Goal: Check status: Check status

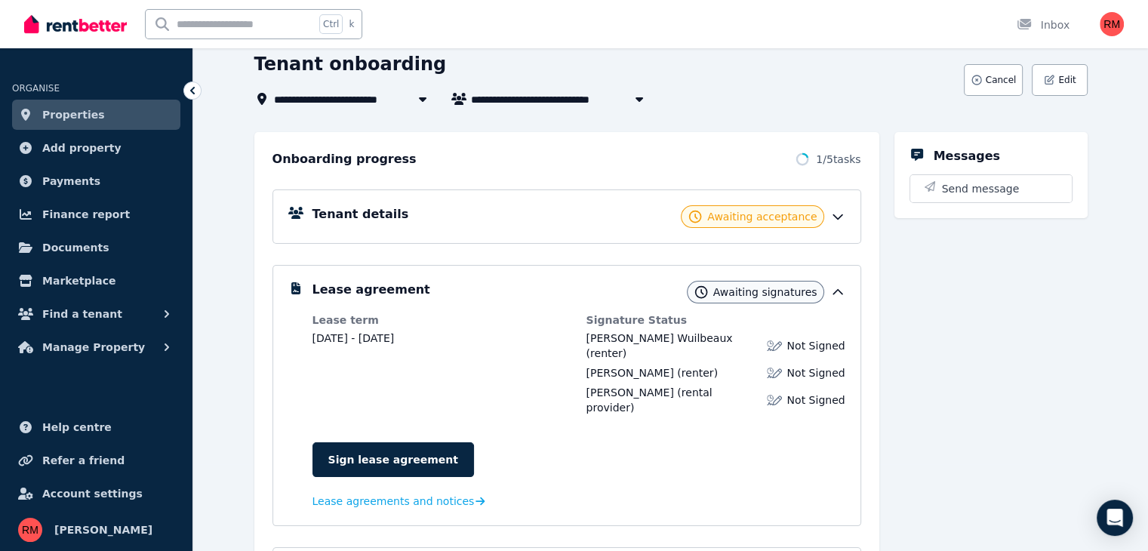
scroll to position [91, 0]
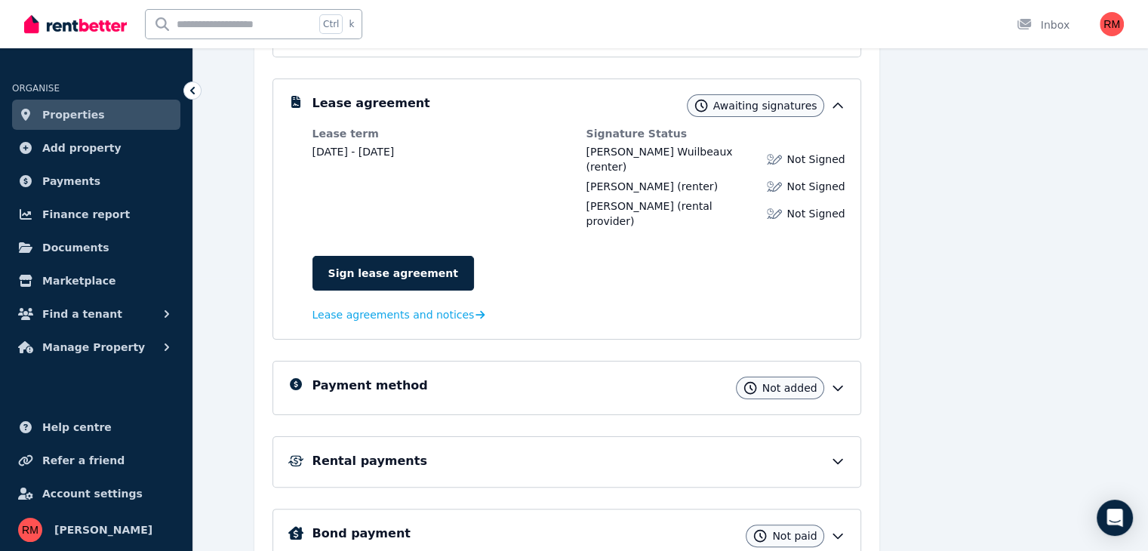
scroll to position [317, 0]
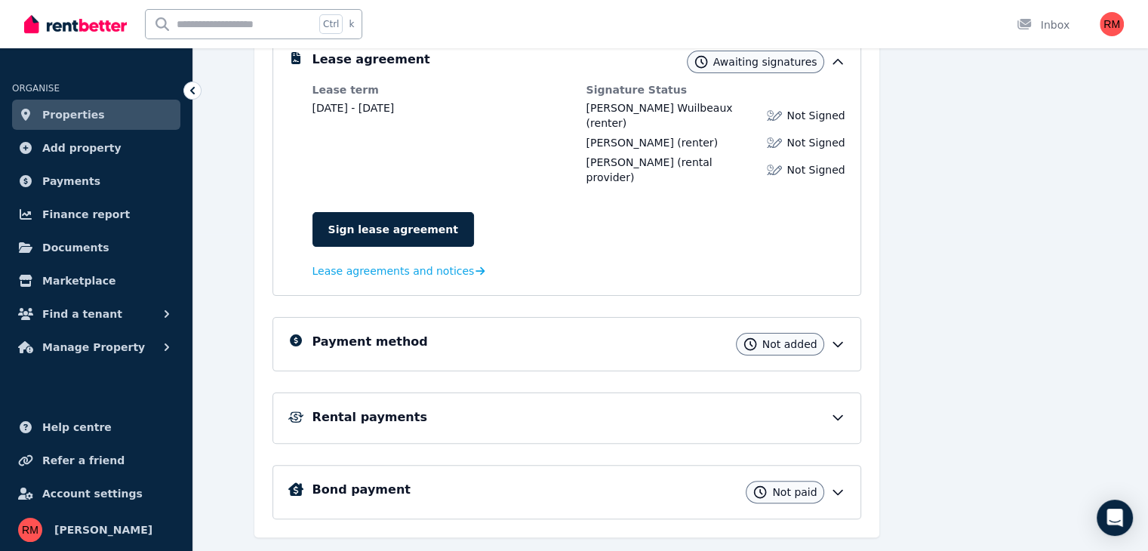
click at [846, 337] on icon at bounding box center [838, 344] width 15 height 15
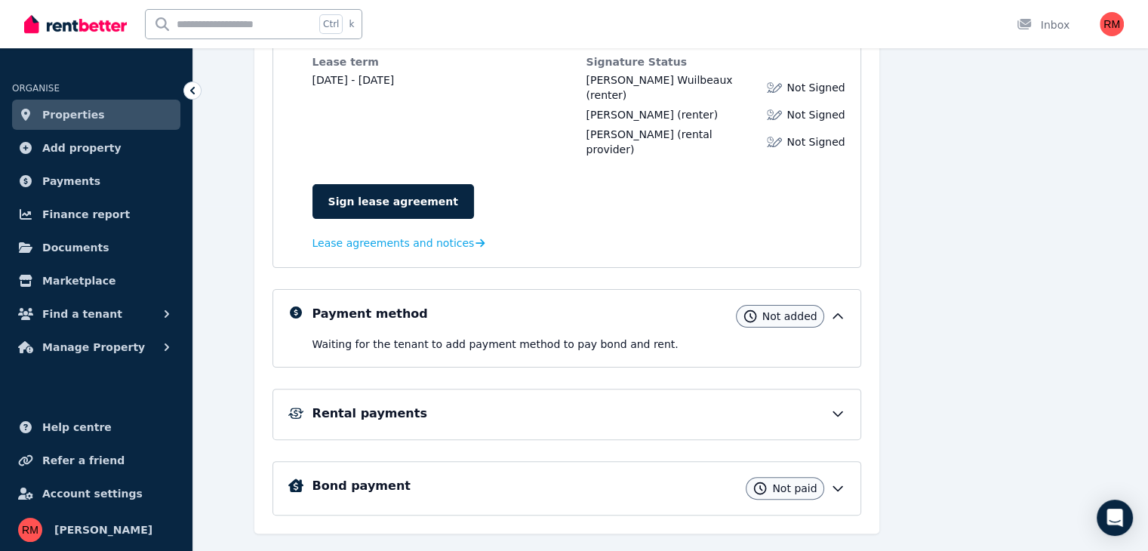
scroll to position [346, 0]
click at [825, 404] on div "Rental payments" at bounding box center [579, 413] width 533 height 18
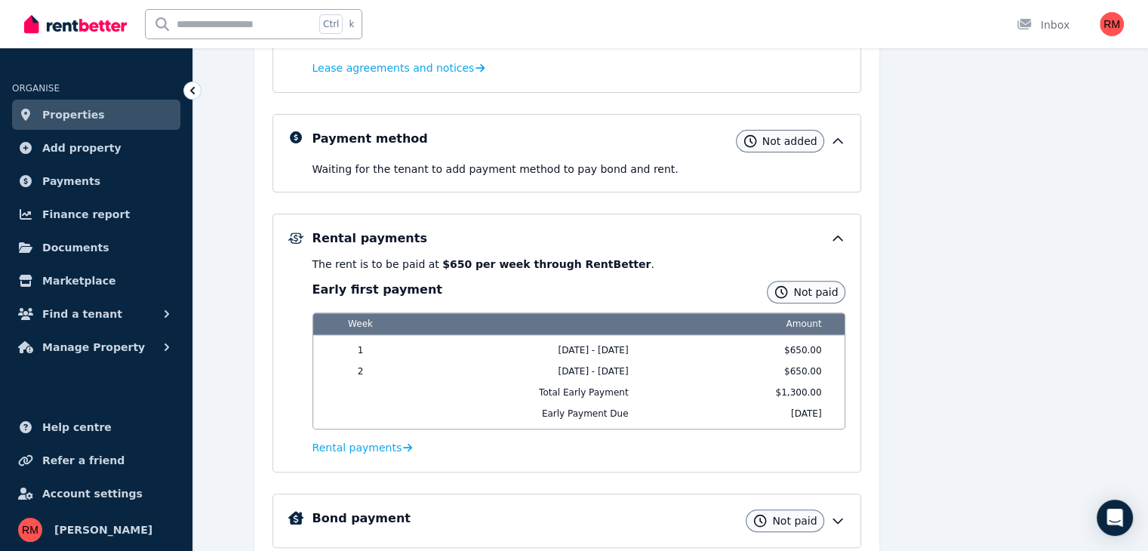
scroll to position [553, 0]
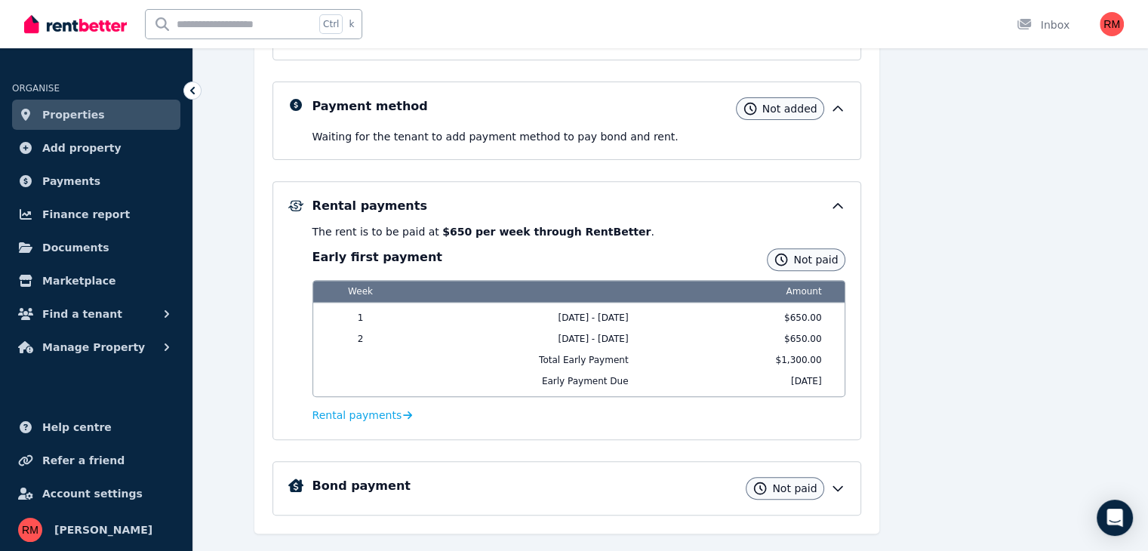
click at [861, 461] on div "Bond payment Not paid" at bounding box center [567, 488] width 589 height 54
click at [846, 481] on icon at bounding box center [838, 488] width 15 height 15
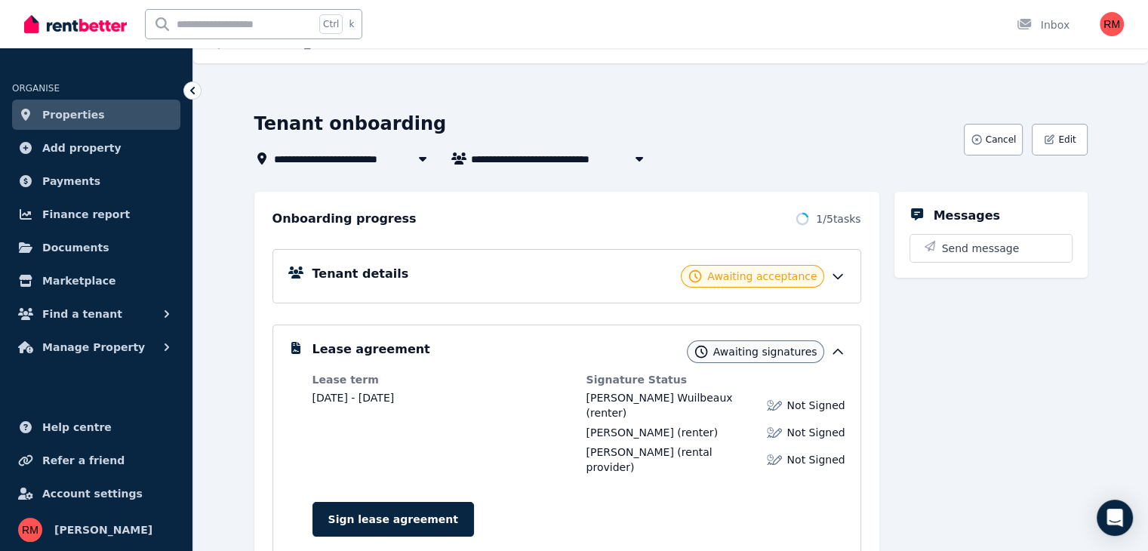
scroll to position [24, 0]
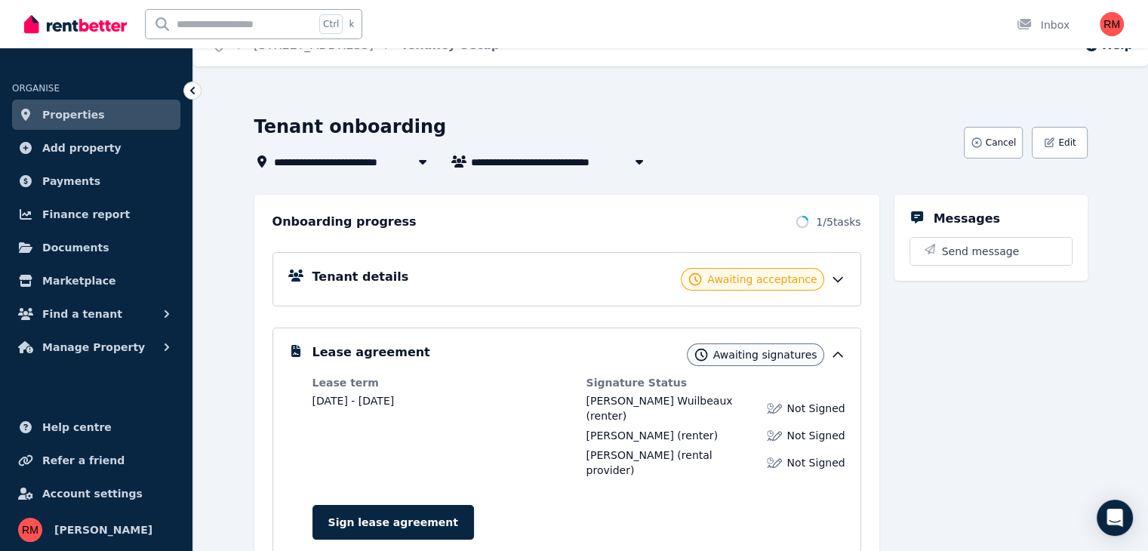
click at [843, 278] on icon at bounding box center [838, 280] width 9 height 5
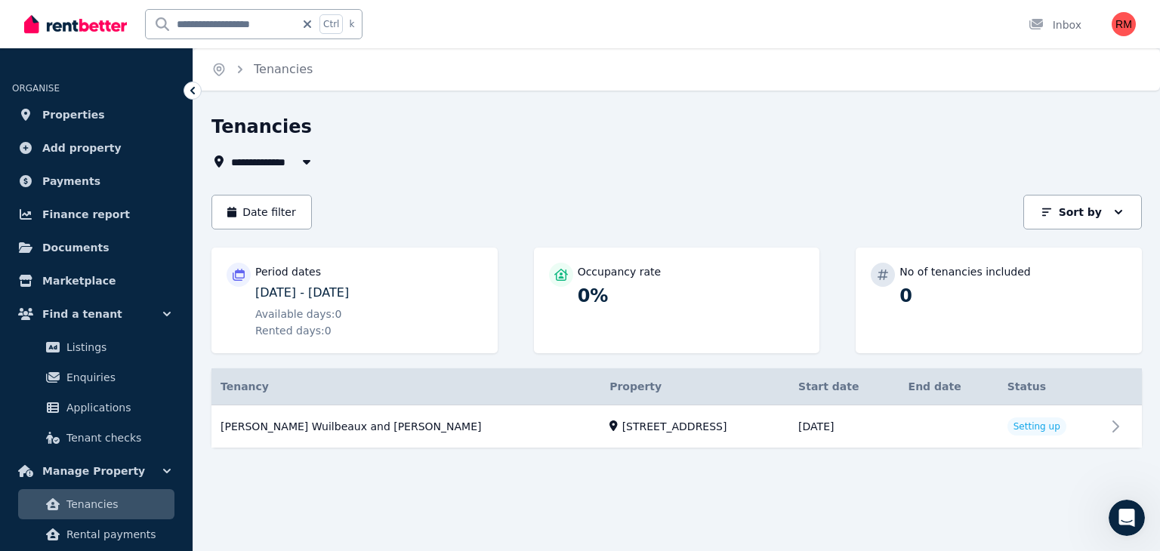
scroll to position [151, 0]
